Goal: Contribute content: Add original content to the website for others to see

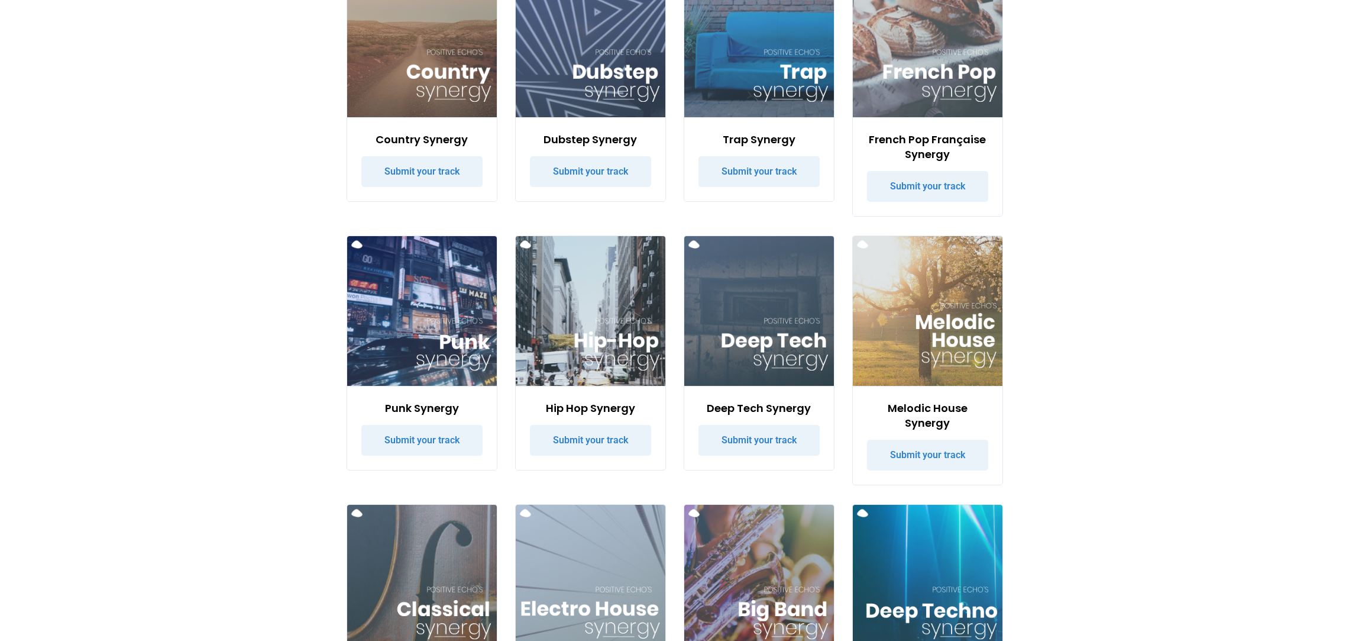
scroll to position [485, 0]
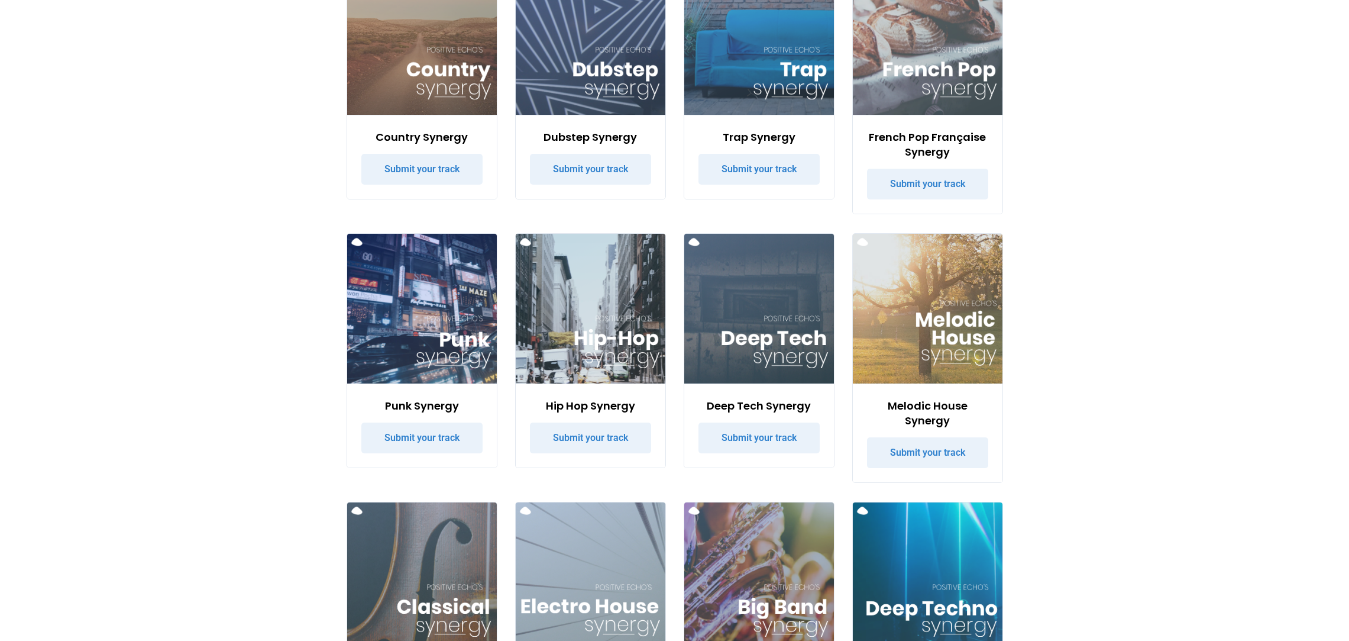
click at [976, 409] on h3 "Melodic House Synergy" at bounding box center [927, 413] width 121 height 30
click at [963, 376] on img at bounding box center [928, 309] width 150 height 150
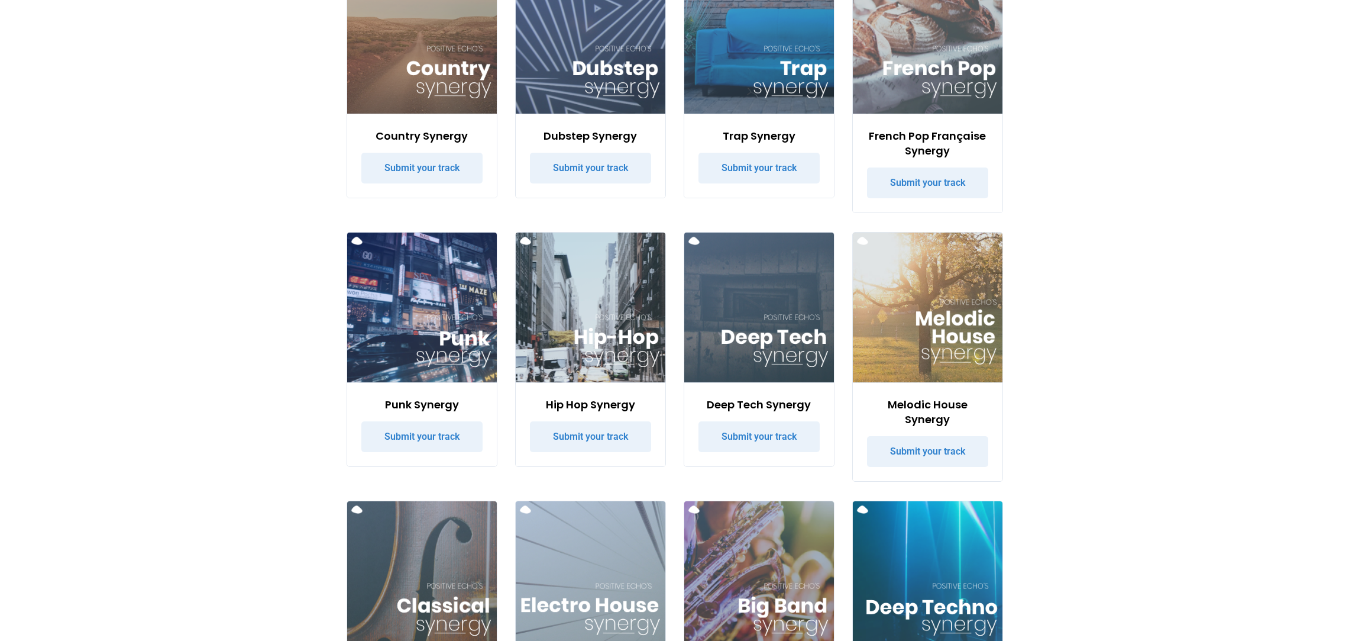
click at [944, 392] on div "Melodic House Synergy Submit your track" at bounding box center [928, 431] width 150 height 99
click at [943, 399] on h3 "Melodic House Synergy" at bounding box center [927, 412] width 121 height 30
click at [860, 241] on img at bounding box center [928, 308] width 150 height 150
click at [918, 452] on link "Submit your track" at bounding box center [927, 449] width 121 height 31
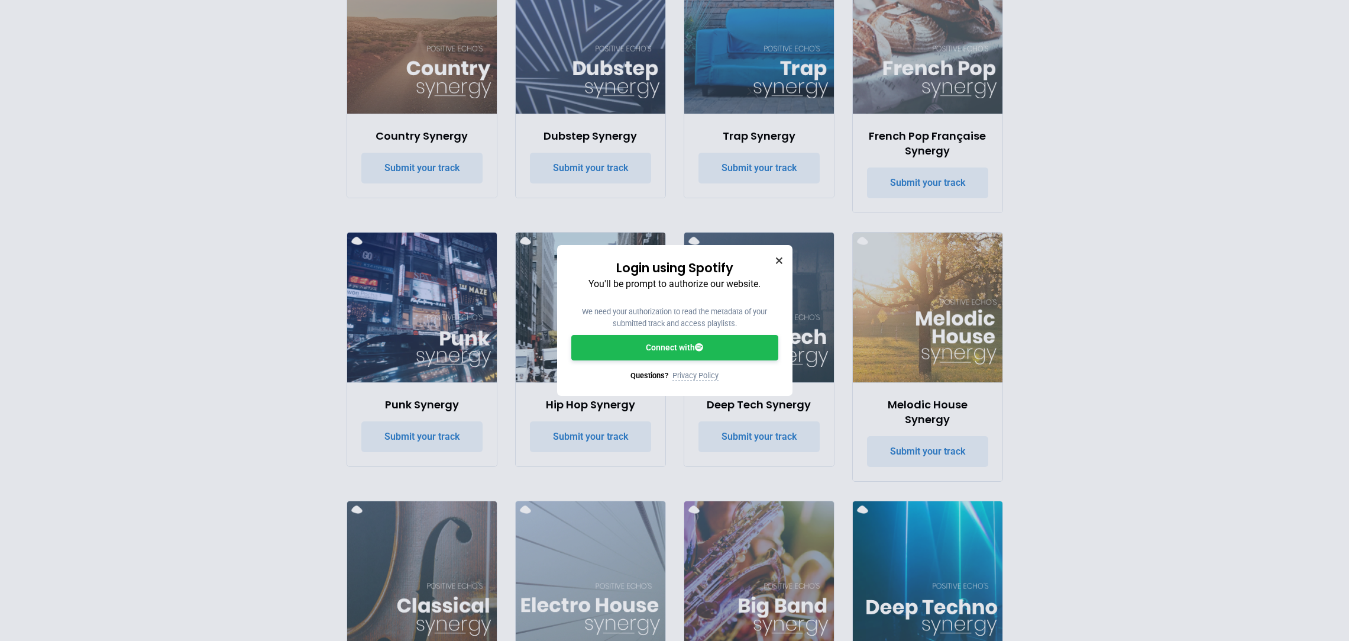
click at [782, 257] on icon "Close" at bounding box center [779, 260] width 7 height 7
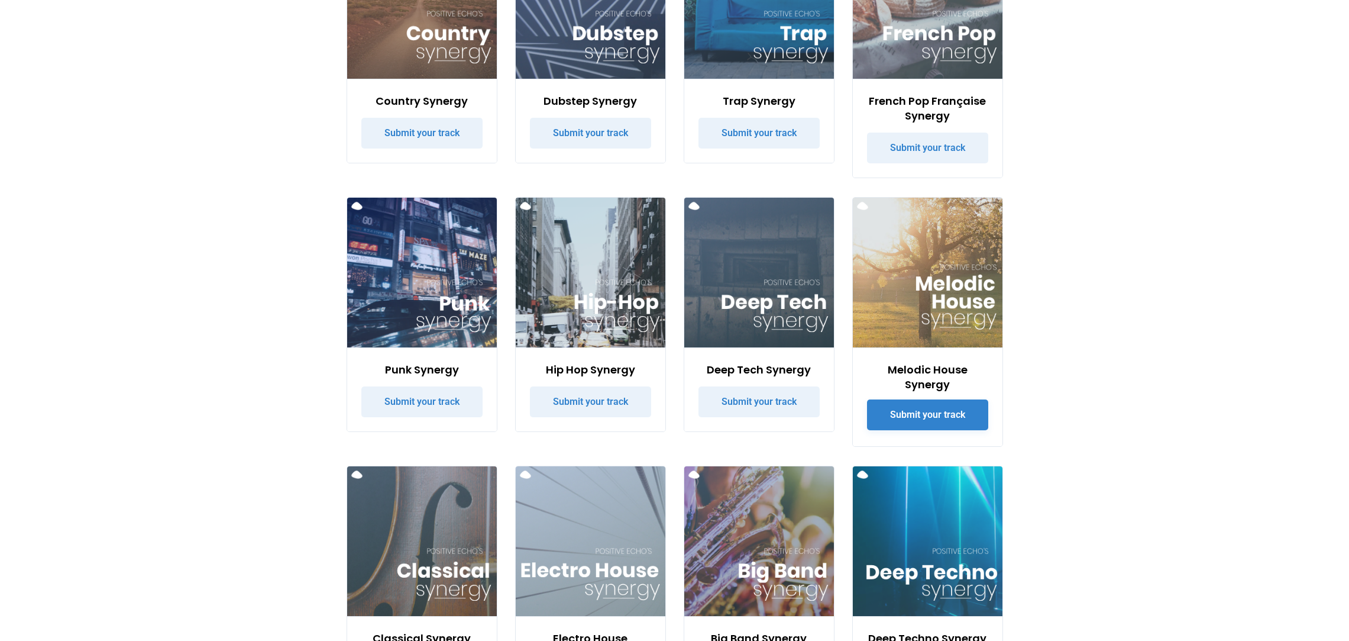
scroll to position [0, 0]
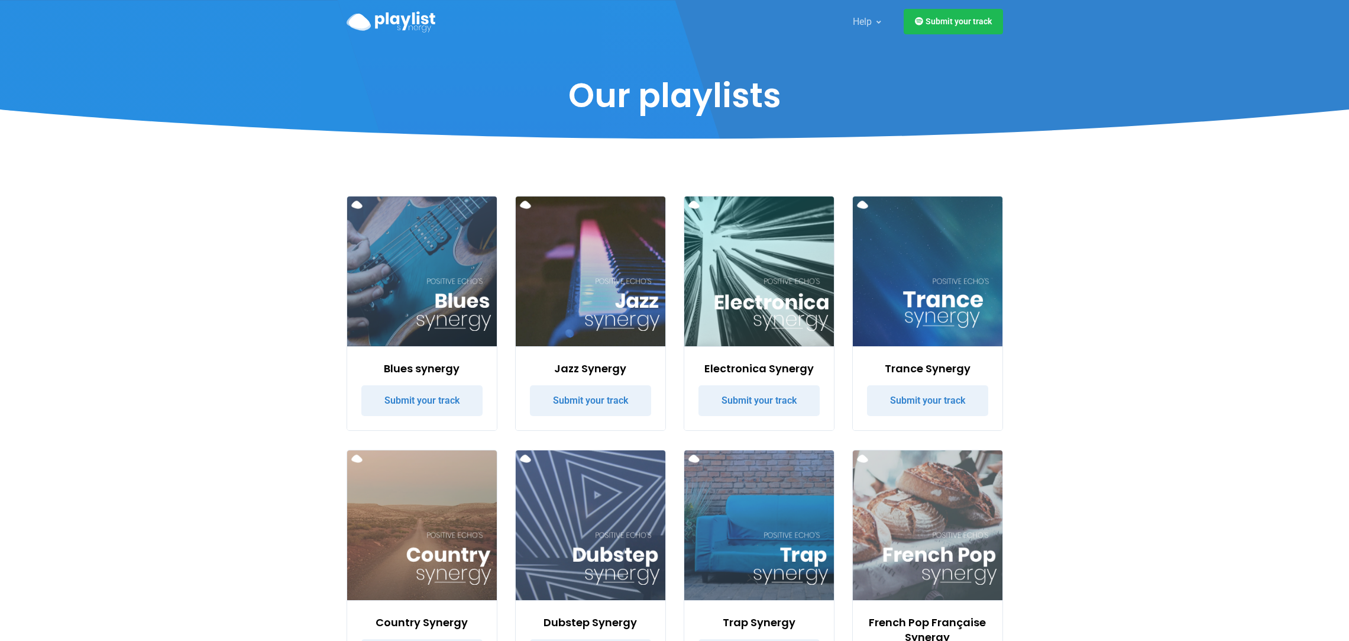
click at [900, 298] on img at bounding box center [928, 271] width 150 height 150
click at [795, 325] on img at bounding box center [759, 271] width 150 height 150
drag, startPoint x: 794, startPoint y: 325, endPoint x: 777, endPoint y: 350, distance: 29.9
click at [794, 326] on img at bounding box center [759, 271] width 150 height 150
drag, startPoint x: 777, startPoint y: 350, endPoint x: 769, endPoint y: 366, distance: 17.7
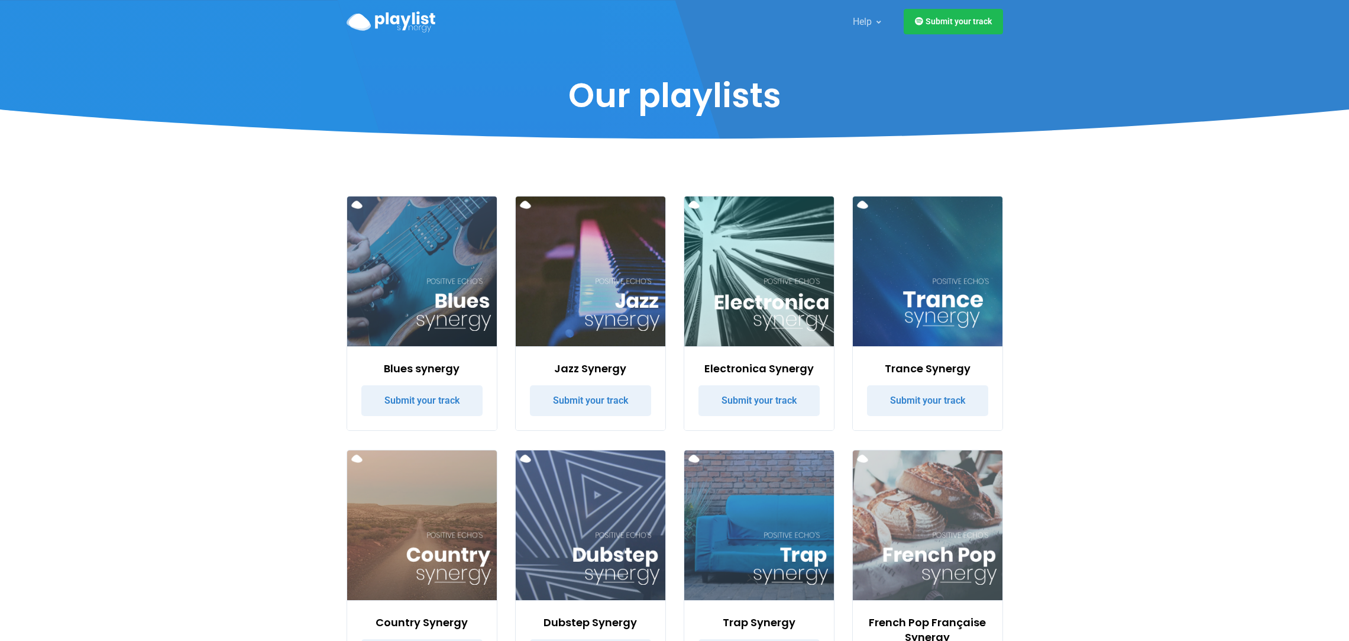
click at [777, 351] on div "Electronica Synergy Submit your track" at bounding box center [759, 388] width 150 height 84
drag, startPoint x: 769, startPoint y: 366, endPoint x: 683, endPoint y: 350, distance: 87.3
click at [679, 375] on div "Electronica Synergy Submit your track" at bounding box center [759, 313] width 169 height 235
drag, startPoint x: 686, startPoint y: 328, endPoint x: 687, endPoint y: 272, distance: 56.8
click at [686, 328] on img at bounding box center [759, 271] width 150 height 150
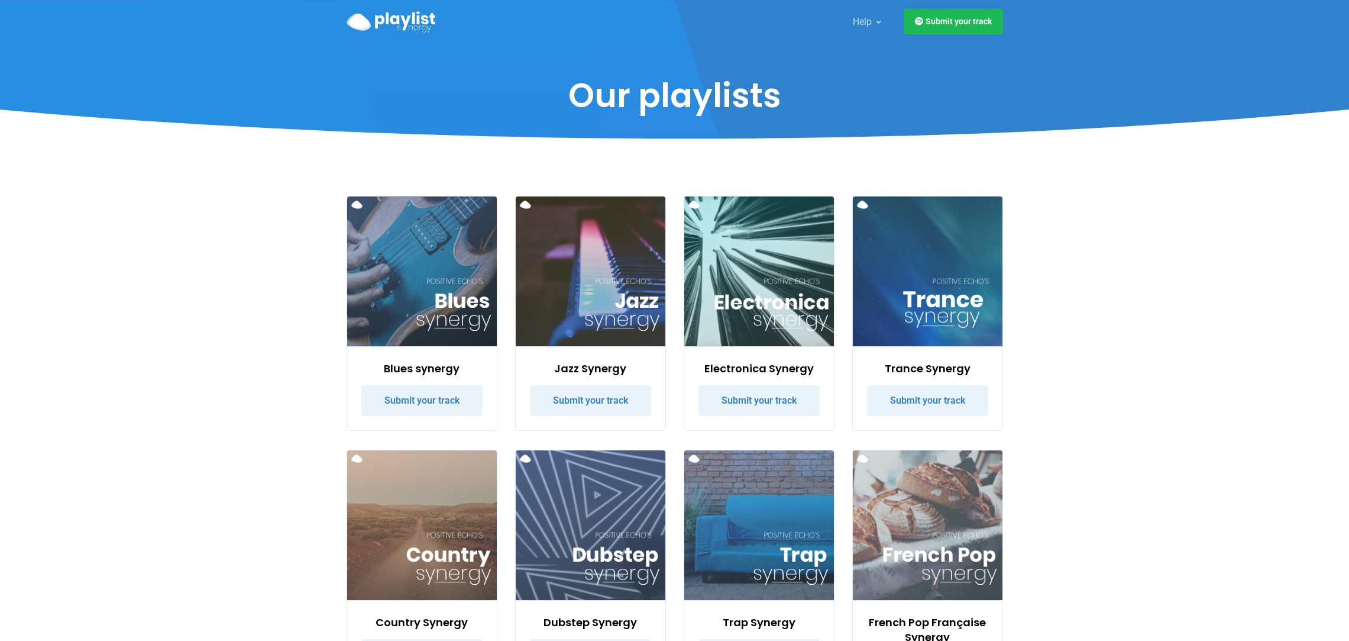
click at [641, 95] on h1 "Our playlists" at bounding box center [675, 96] width 394 height 40
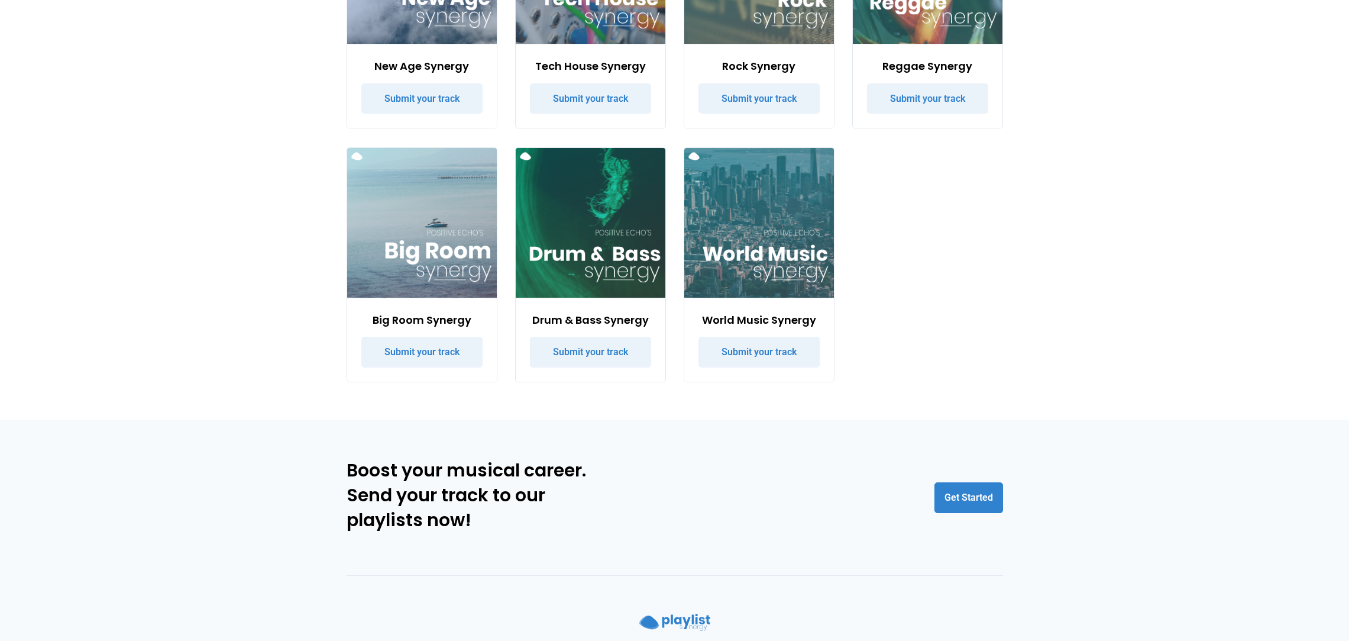
scroll to position [2404, 0]
